Goal: Task Accomplishment & Management: Use online tool/utility

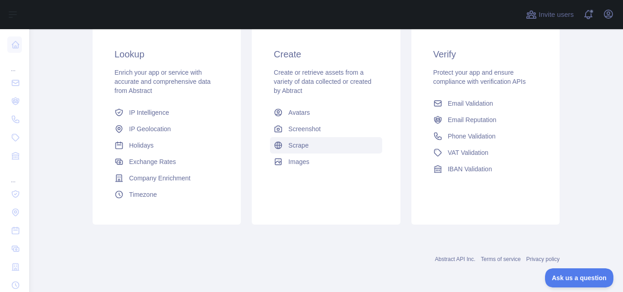
click at [291, 146] on span "Scrape" at bounding box center [298, 145] width 20 height 9
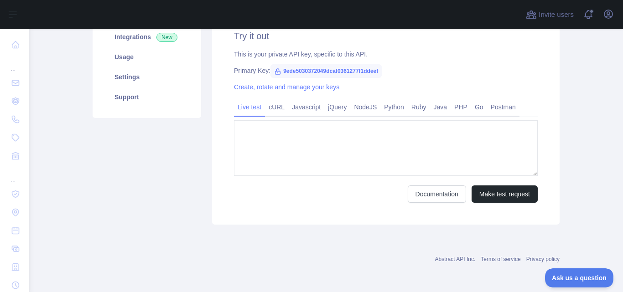
type textarea "**********"
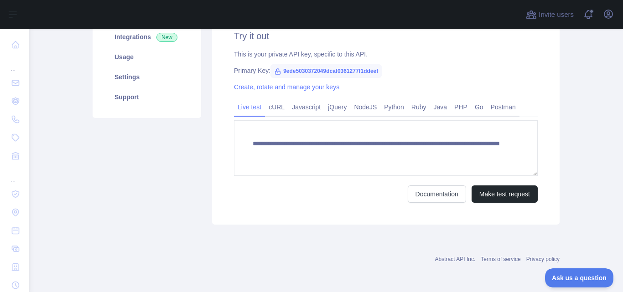
scroll to position [50, 0]
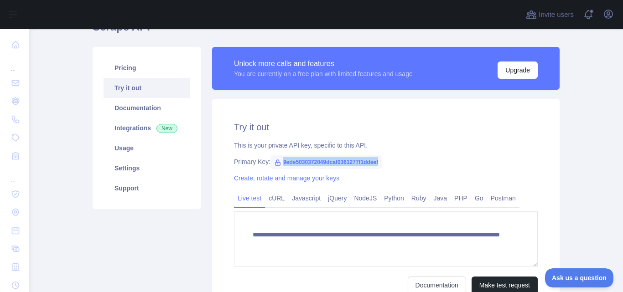
drag, startPoint x: 379, startPoint y: 162, endPoint x: 276, endPoint y: 160, distance: 102.7
click at [276, 160] on div "Primary Key: 9ede5030372049dcaf0361277f1ddeef" at bounding box center [386, 161] width 304 height 9
copy span "9ede5030372049dcaf0361277f1ddeef"
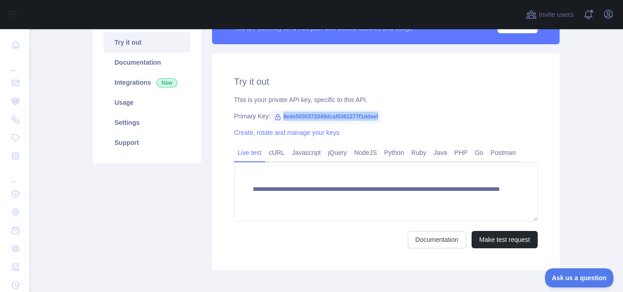
scroll to position [4, 0]
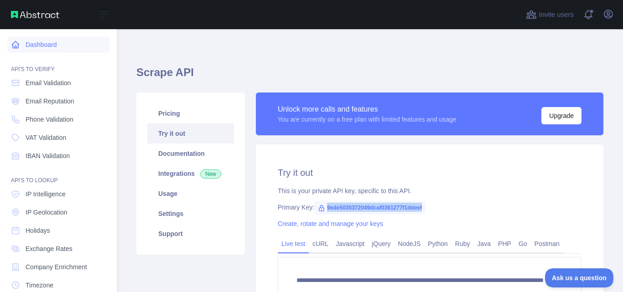
click at [13, 47] on icon at bounding box center [15, 45] width 7 height 7
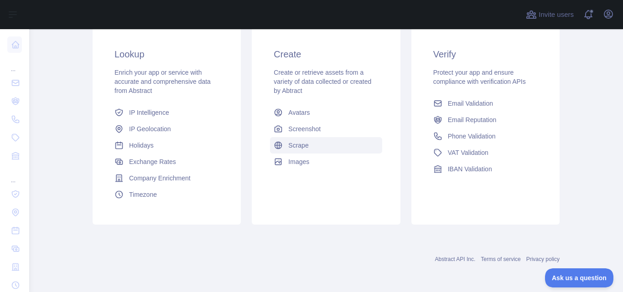
click at [310, 148] on link "Scrape" at bounding box center [326, 145] width 112 height 16
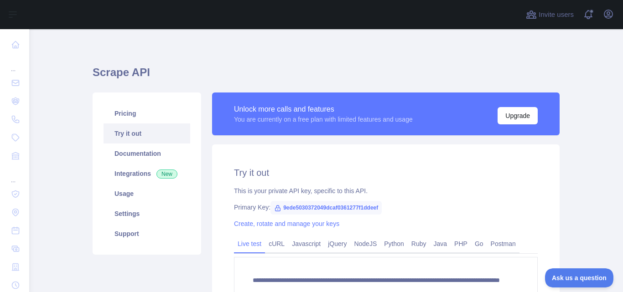
scroll to position [141, 0]
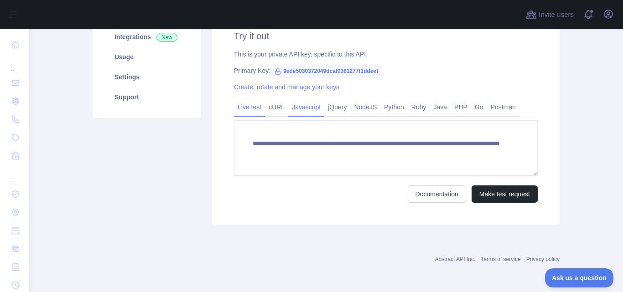
click at [299, 108] on link "Javascript" at bounding box center [306, 107] width 36 height 15
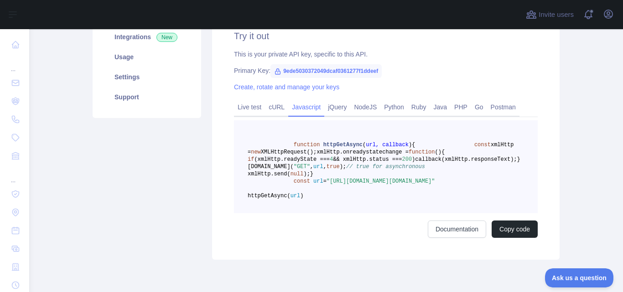
scroll to position [220, 0]
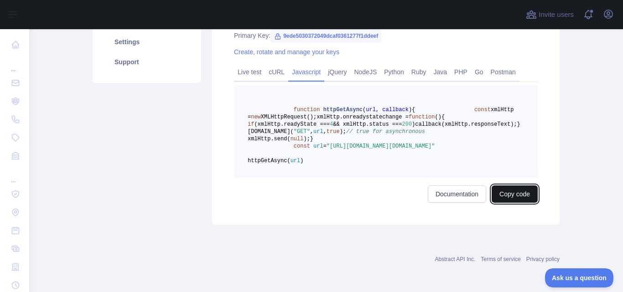
click at [492, 201] on button "Copy code" at bounding box center [515, 194] width 46 height 17
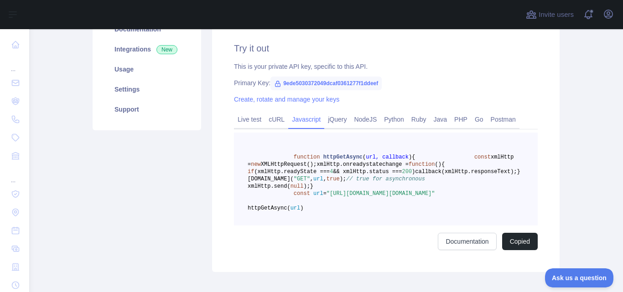
scroll to position [174, 0]
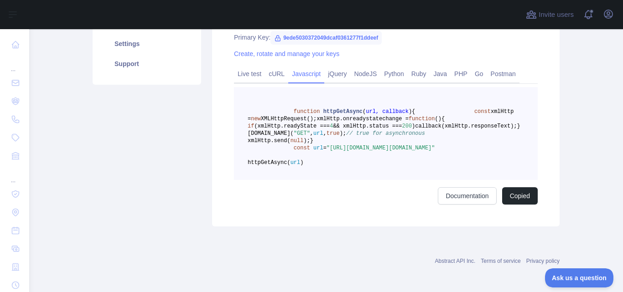
drag, startPoint x: 326, startPoint y: 183, endPoint x: 464, endPoint y: 193, distance: 138.6
click at [435, 151] on span ""[URL][DOMAIN_NAME][DOMAIN_NAME]"" at bounding box center [381, 148] width 109 height 6
click at [256, 70] on link "Live test" at bounding box center [249, 74] width 31 height 15
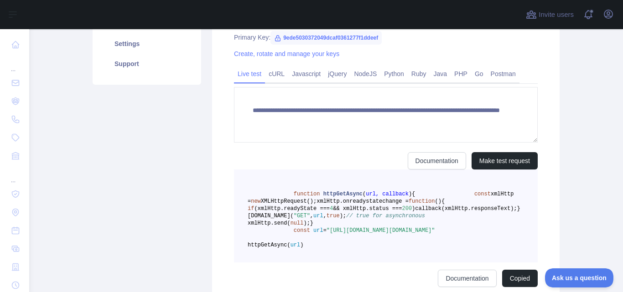
scroll to position [141, 0]
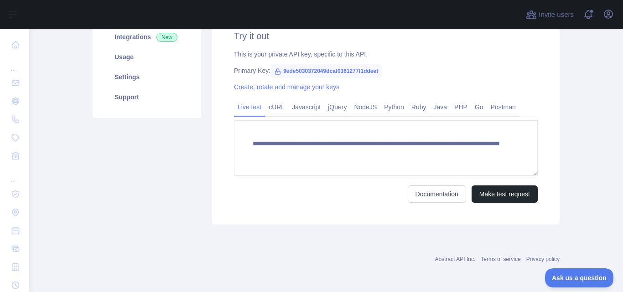
click at [293, 76] on span "9ede5030372049dcaf0361277f1ddeef" at bounding box center [326, 71] width 111 height 14
click at [302, 106] on link "Javascript" at bounding box center [306, 107] width 36 height 15
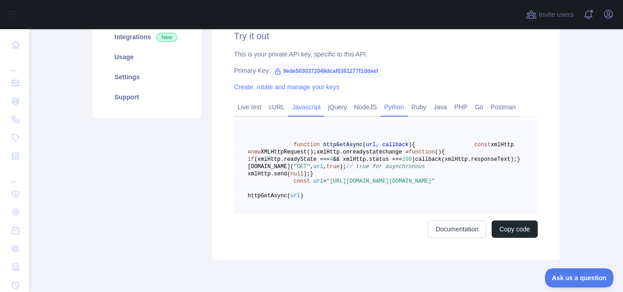
click at [391, 109] on link "Python" at bounding box center [394, 107] width 27 height 15
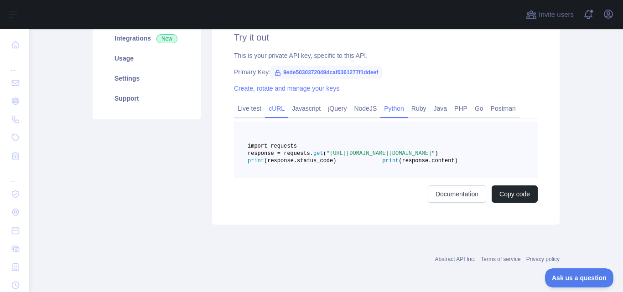
click at [276, 108] on link "cURL" at bounding box center [276, 108] width 23 height 15
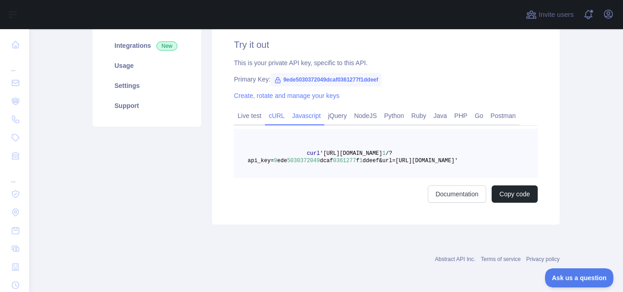
click at [292, 109] on link "Javascript" at bounding box center [306, 116] width 36 height 15
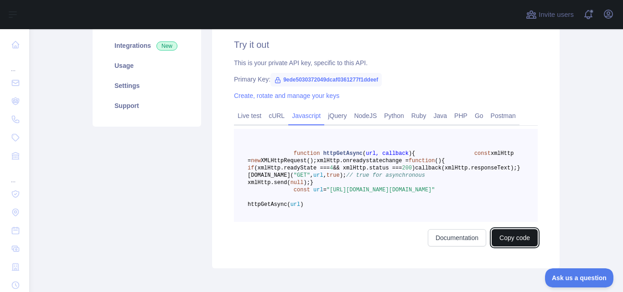
click at [505, 247] on button "Copy code" at bounding box center [515, 237] width 46 height 17
click at [455, 117] on link "PHP" at bounding box center [461, 116] width 21 height 15
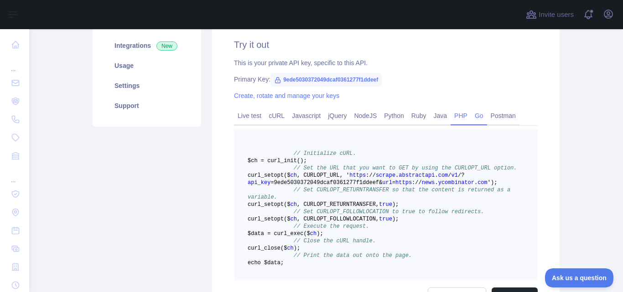
click at [474, 117] on link "Go" at bounding box center [479, 116] width 16 height 15
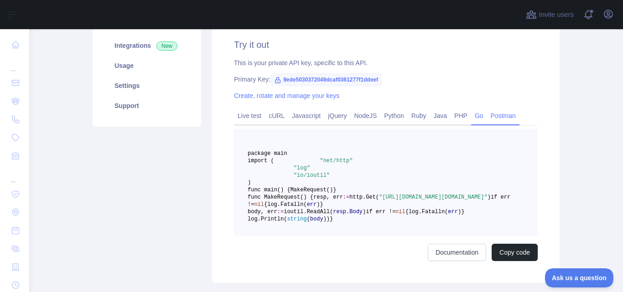
click at [487, 117] on link "Postman" at bounding box center [503, 116] width 32 height 15
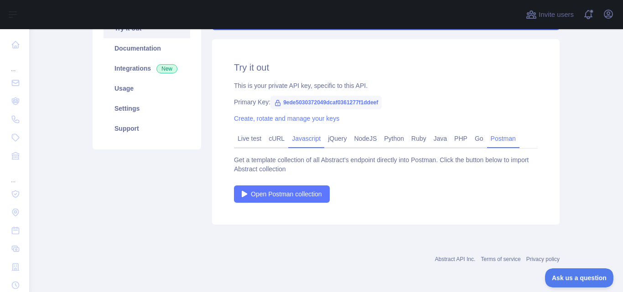
click at [298, 137] on link "Javascript" at bounding box center [306, 138] width 36 height 15
